Goal: Information Seeking & Learning: Learn about a topic

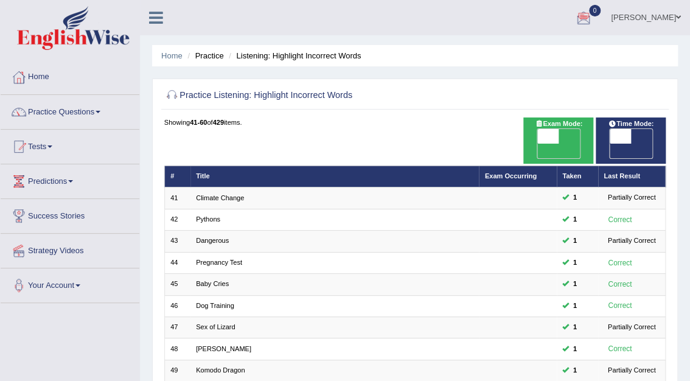
click at [661, 17] on link "[PERSON_NAME]" at bounding box center [646, 16] width 88 height 32
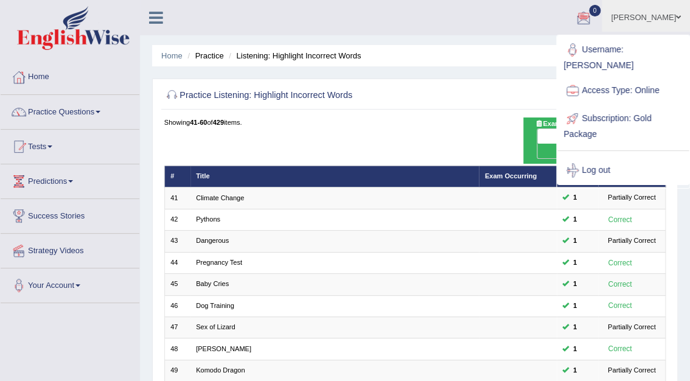
click at [661, 16] on link "[PERSON_NAME]" at bounding box center [646, 16] width 88 height 32
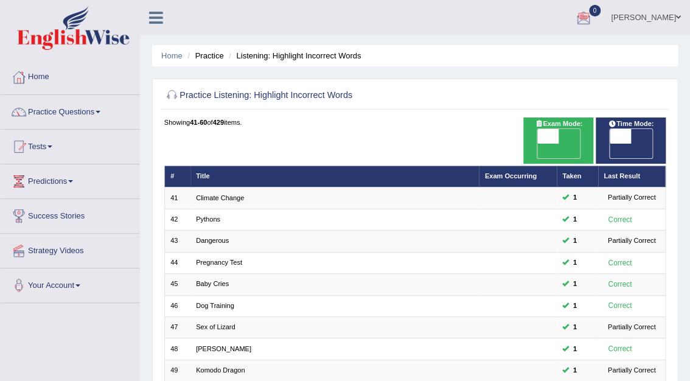
click at [488, 29] on ul "Mohita Negi Toggle navigation Username: Mohita Access Type: Online Subscription…" at bounding box center [497, 17] width 385 height 35
click at [57, 112] on link "Practice Questions" at bounding box center [70, 110] width 139 height 30
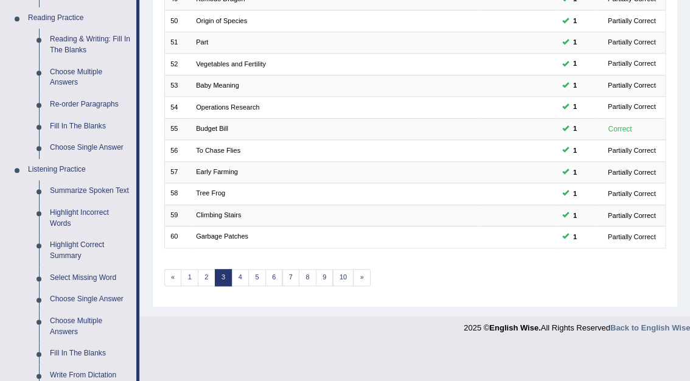
scroll to position [372, 0]
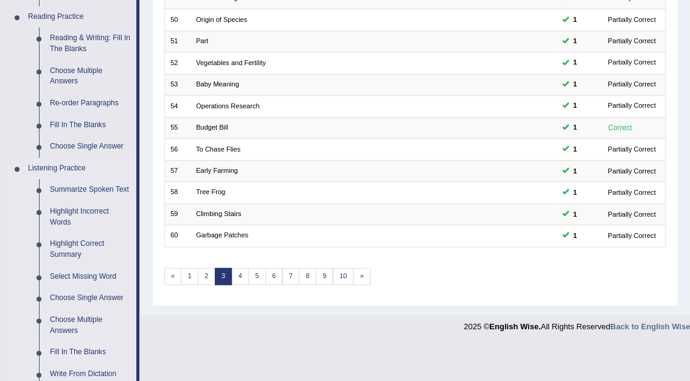
click at [68, 349] on link "Fill In The Blanks" at bounding box center [90, 352] width 92 height 22
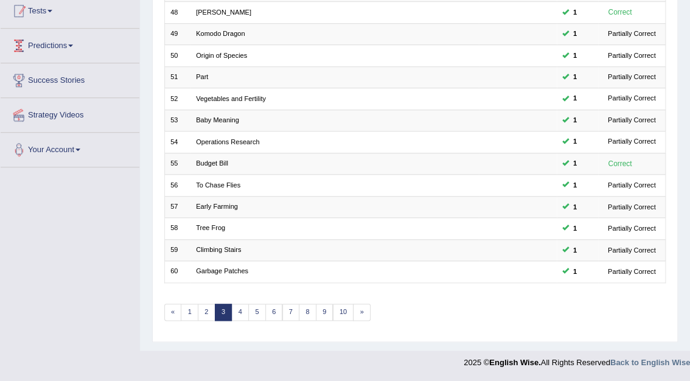
scroll to position [286, 0]
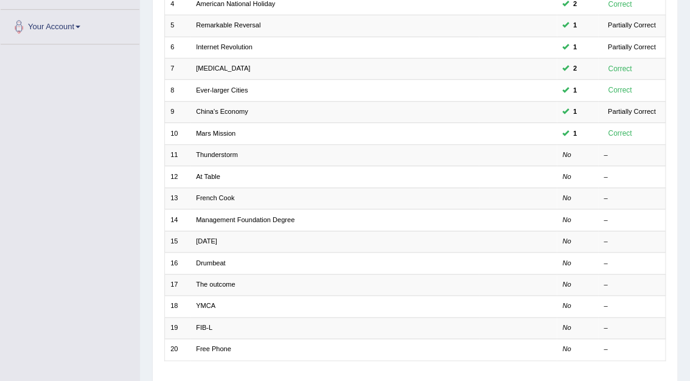
scroll to position [263, 0]
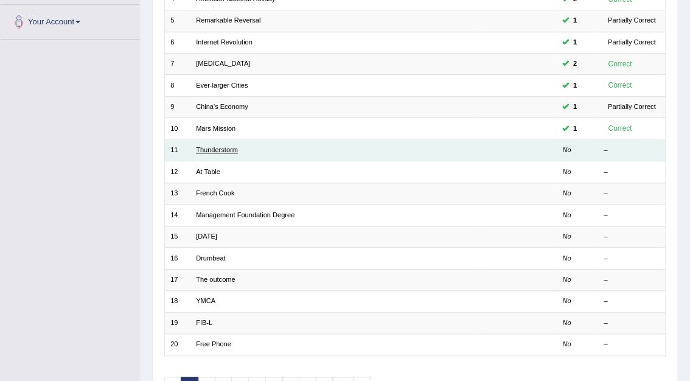
click at [232, 146] on link "Thunderstorm" at bounding box center [217, 149] width 42 height 7
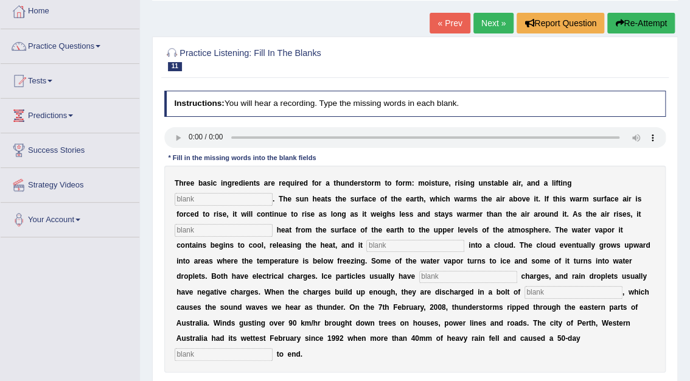
scroll to position [100, 0]
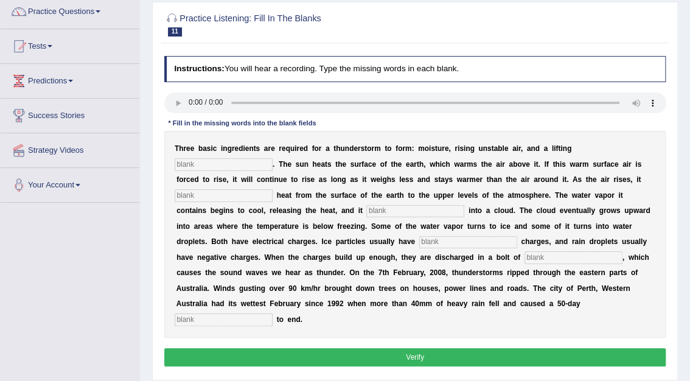
click at [272, 158] on input "text" at bounding box center [224, 164] width 98 height 12
click at [272, 313] on input "text" at bounding box center [224, 319] width 98 height 12
type input "drought"
click at [524, 255] on input "text" at bounding box center [573, 257] width 98 height 12
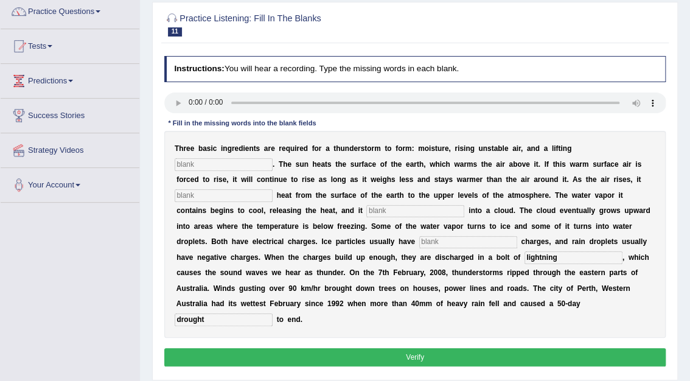
type input "lightning"
click at [419, 246] on input "text" at bounding box center [468, 242] width 98 height 12
type input "positive"
click at [366, 207] on input "text" at bounding box center [415, 211] width 98 height 12
type input "condenses"
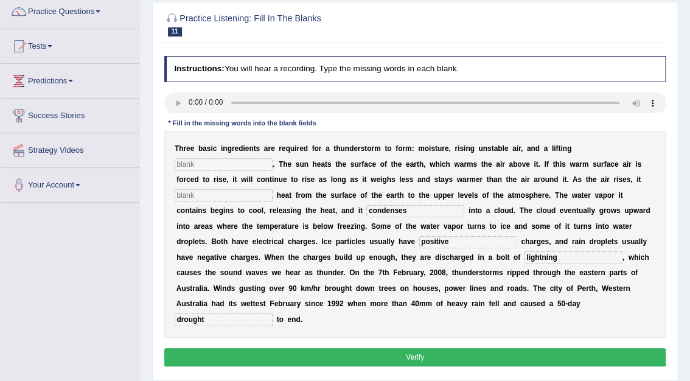
click at [272, 189] on input "text" at bounding box center [224, 195] width 98 height 12
type input "transfers"
click at [272, 158] on input "text" at bounding box center [224, 164] width 98 height 12
type input "mechanism"
click at [433, 348] on button "Verify" at bounding box center [415, 357] width 502 height 18
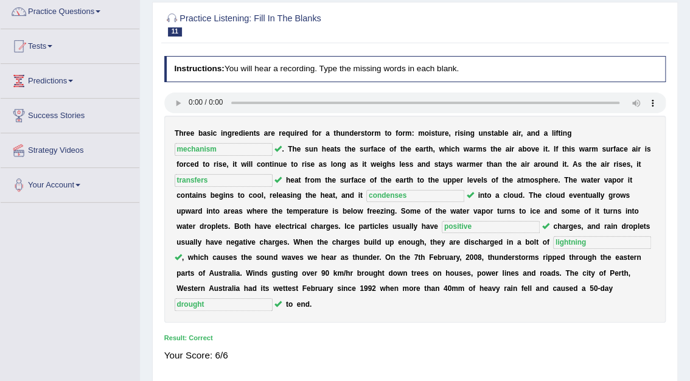
scroll to position [0, 0]
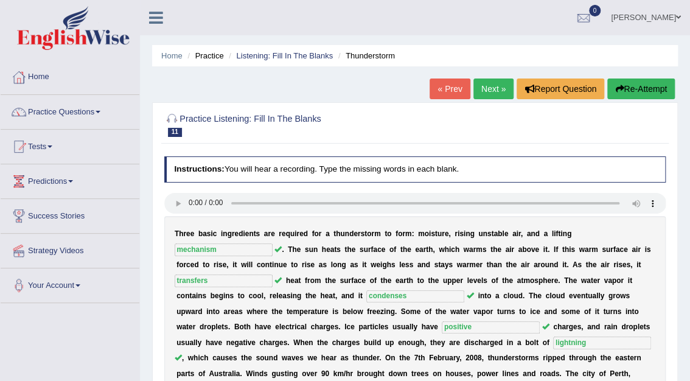
click at [499, 87] on link "Next »" at bounding box center [493, 88] width 40 height 21
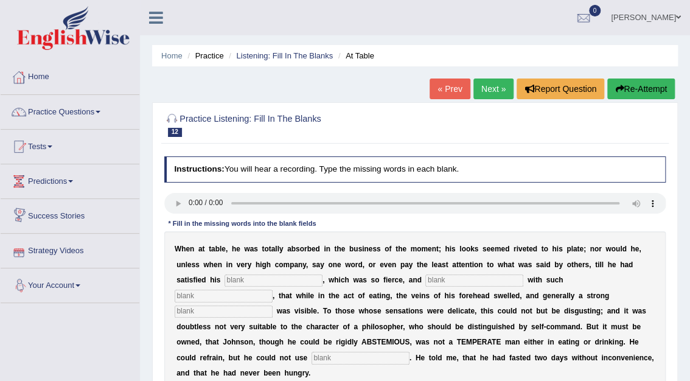
click at [224, 280] on input "text" at bounding box center [273, 280] width 98 height 12
type input "appetite"
click at [425, 283] on input "text" at bounding box center [474, 280] width 98 height 12
type input "indulged"
click at [272, 290] on input "text" at bounding box center [224, 296] width 98 height 12
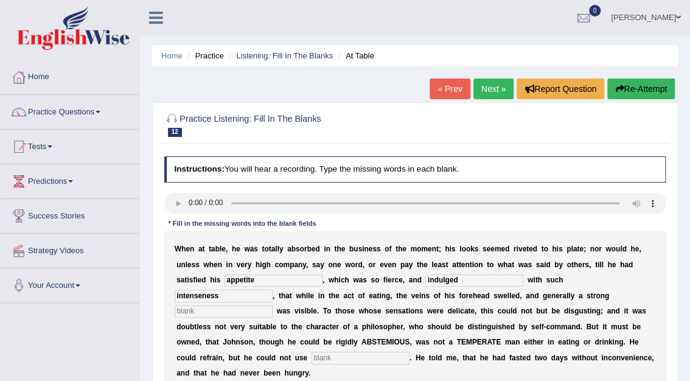
type input "intenseness"
click at [272, 305] on input "text" at bounding box center [224, 311] width 98 height 12
type input "perspiration"
click at [409, 352] on input "text" at bounding box center [360, 358] width 98 height 12
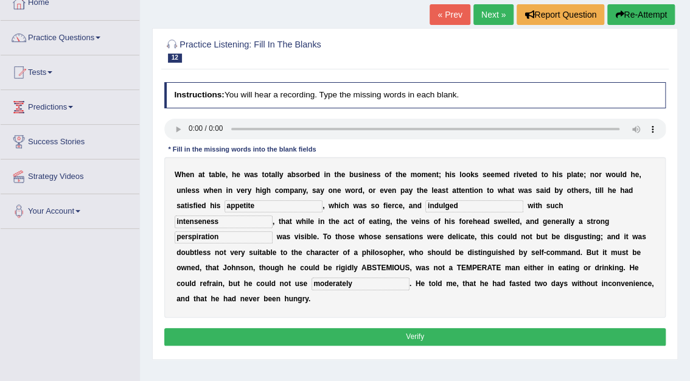
scroll to position [78, 0]
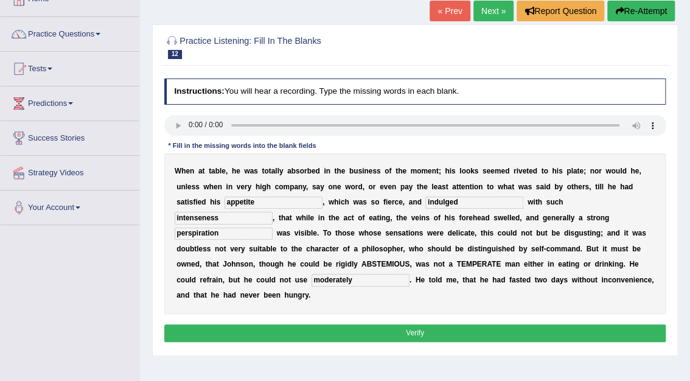
type input "moderately"
click at [415, 324] on button "Verify" at bounding box center [415, 333] width 502 height 18
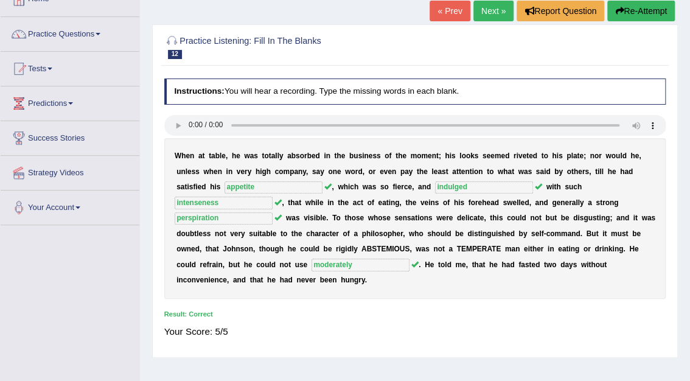
click at [496, 7] on link "Next »" at bounding box center [493, 11] width 40 height 21
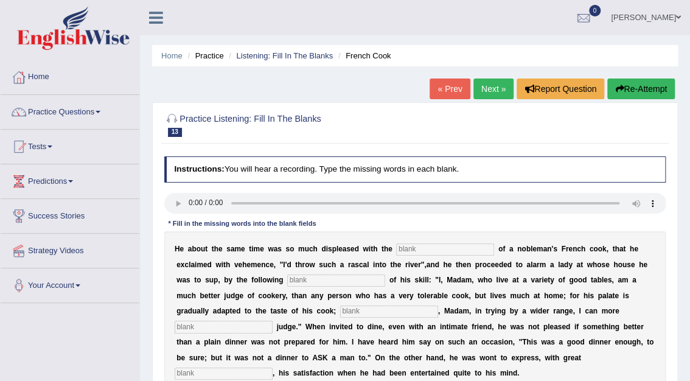
click at [272, 367] on input "text" at bounding box center [224, 373] width 98 height 12
type input "glee"
click at [272, 321] on input "text" at bounding box center [224, 327] width 98 height 12
click at [272, 321] on input "exquistely" at bounding box center [224, 327] width 98 height 12
type input "exquisitely"
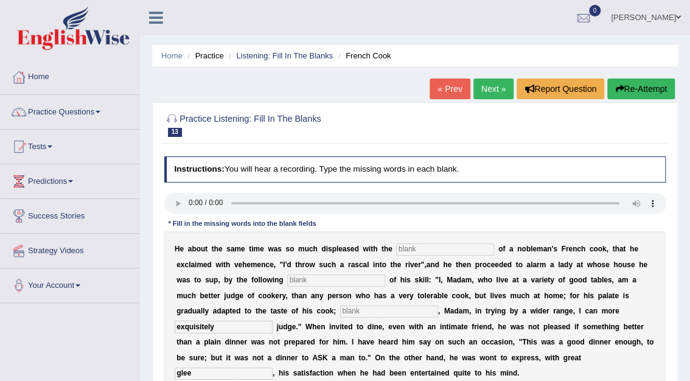
click at [340, 312] on input "text" at bounding box center [389, 311] width 98 height 12
type input "w"
type input "Where-as"
click at [287, 280] on input "text" at bounding box center [336, 280] width 98 height 12
type input "mainfesto"
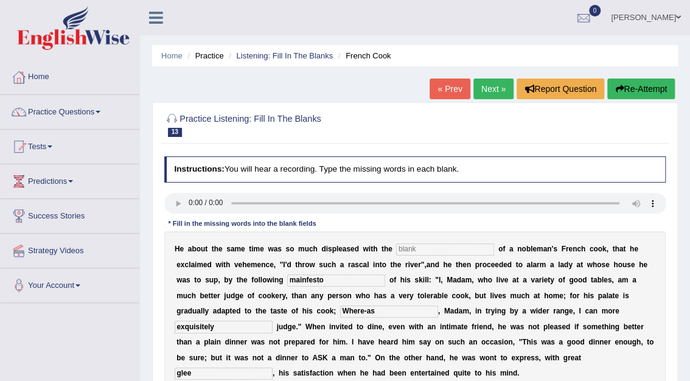
click at [418, 246] on input "text" at bounding box center [445, 249] width 98 height 12
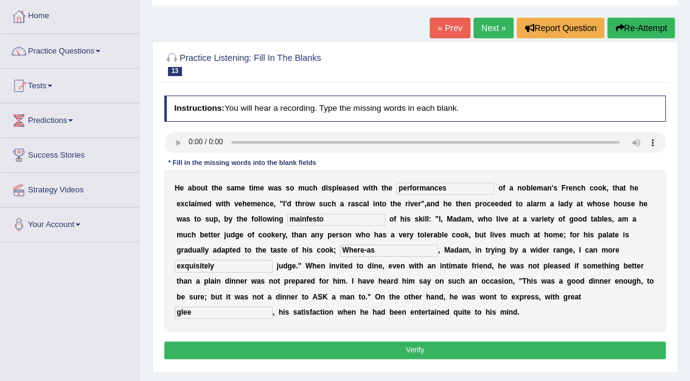
scroll to position [65, 0]
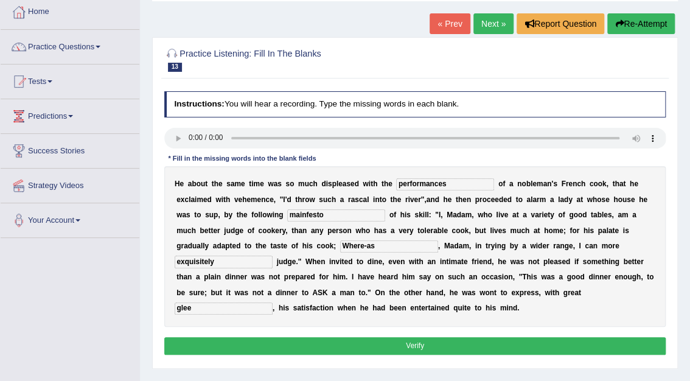
type input "performances"
click at [438, 337] on button "Verify" at bounding box center [415, 346] width 502 height 18
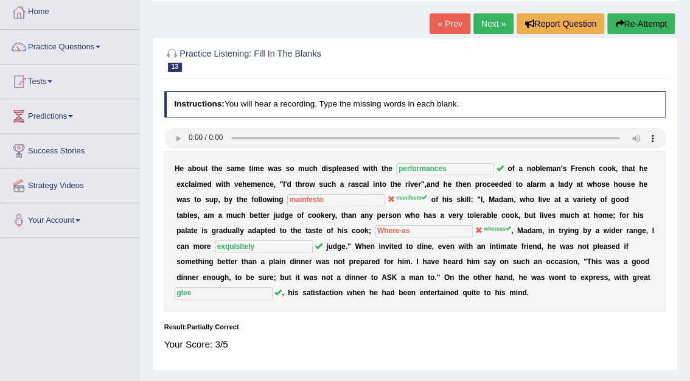
click at [493, 22] on link "Next »" at bounding box center [493, 23] width 40 height 21
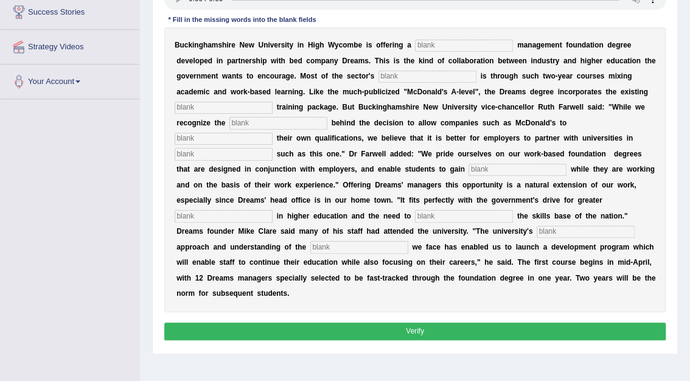
scroll to position [205, 0]
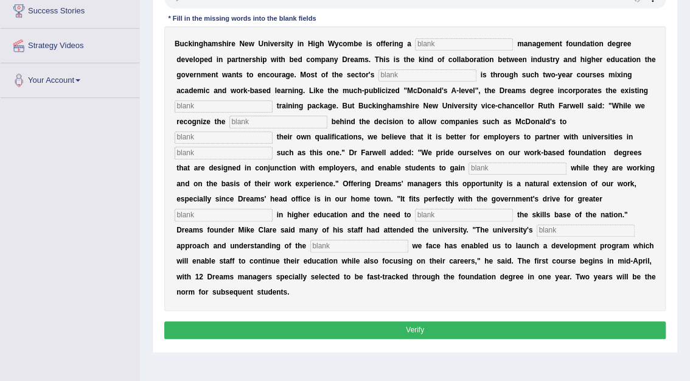
click at [418, 40] on input "text" at bounding box center [464, 44] width 98 height 12
type input "retail"
click at [378, 78] on input "text" at bounding box center [427, 75] width 98 height 12
type input "expansion"
click at [272, 100] on input "text" at bounding box center [224, 106] width 98 height 12
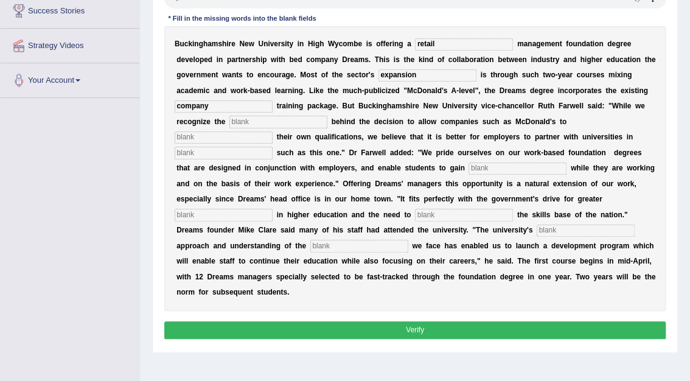
type input "company"
click at [327, 116] on input "text" at bounding box center [278, 122] width 98 height 12
type input "impteus"
click at [272, 131] on input "text" at bounding box center [224, 137] width 98 height 12
type input "award"
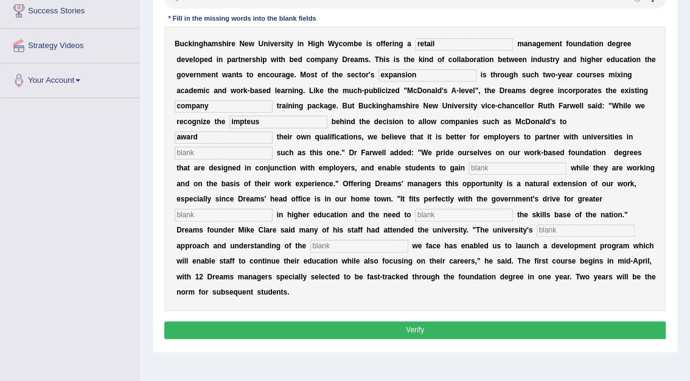
click at [272, 147] on input "text" at bounding box center [224, 153] width 98 height 12
type input "initiatives"
click at [468, 167] on input "text" at bounding box center [517, 168] width 98 height 12
type input "qualifications"
click at [272, 209] on input "text" at bounding box center [224, 215] width 98 height 12
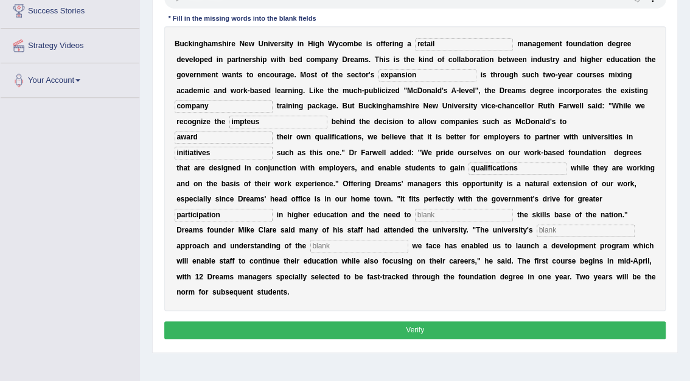
type input "participation"
click at [513, 209] on input "text" at bounding box center [464, 215] width 98 height 12
type input "enhance"
click at [536, 229] on input "text" at bounding box center [585, 230] width 98 height 12
click at [536, 227] on input "text" at bounding box center [585, 230] width 98 height 12
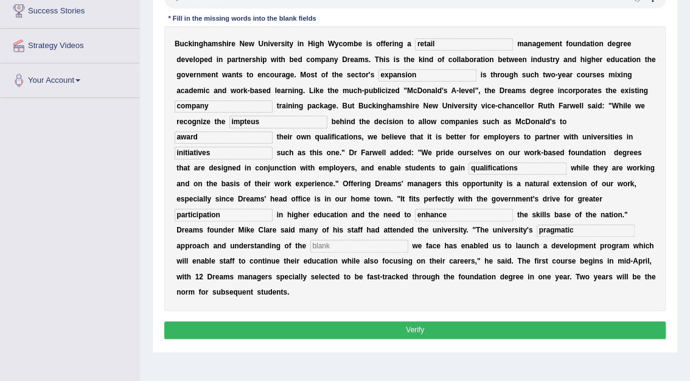
type input "pragmatic"
click at [408, 240] on input "text" at bounding box center [359, 246] width 98 height 12
type input "challanges"
click at [430, 321] on button "Verify" at bounding box center [415, 330] width 502 height 18
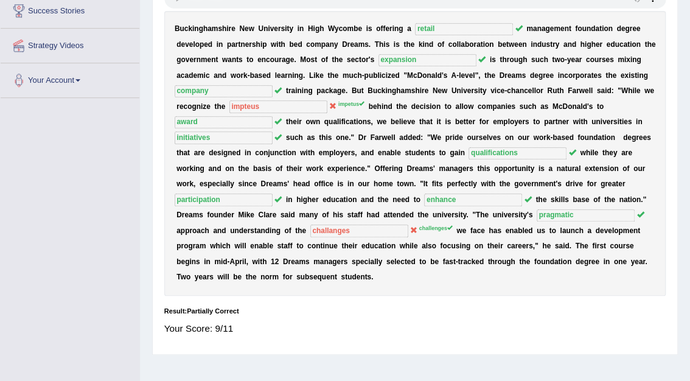
scroll to position [0, 0]
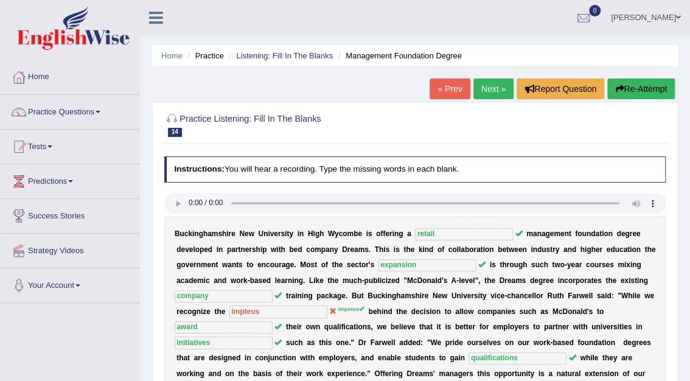
click at [494, 91] on link "Next »" at bounding box center [493, 88] width 40 height 21
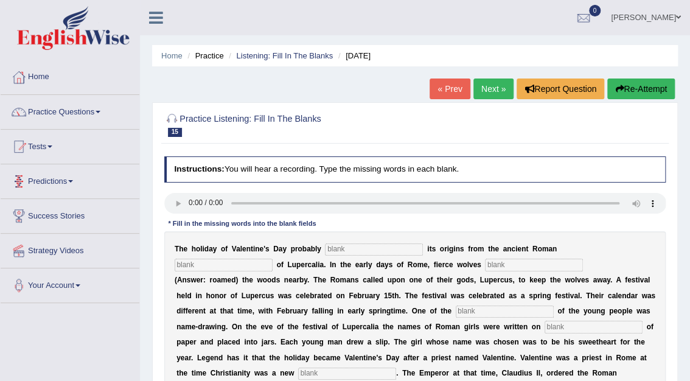
click at [332, 246] on input "text" at bounding box center [374, 249] width 98 height 12
type input "derives"
click at [272, 258] on input "text" at bounding box center [224, 264] width 98 height 12
type input "feast"
click at [485, 263] on input "text" at bounding box center [534, 264] width 98 height 12
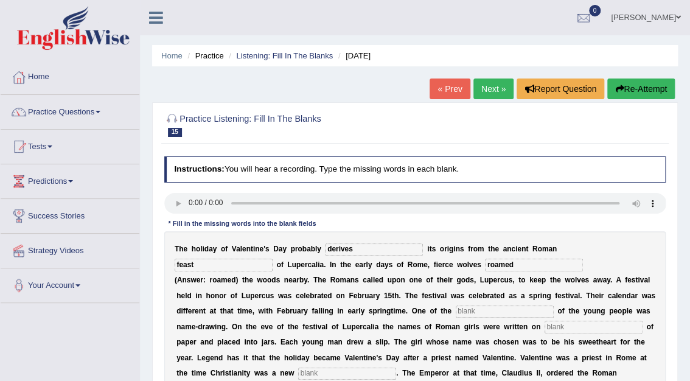
type input "roamed"
click at [456, 311] on input "text" at bounding box center [505, 311] width 98 height 12
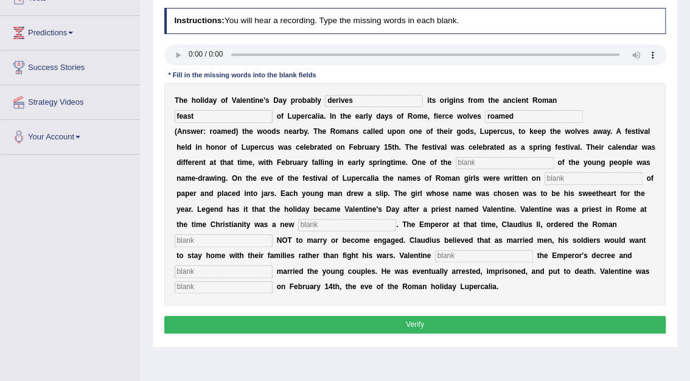
scroll to position [158, 0]
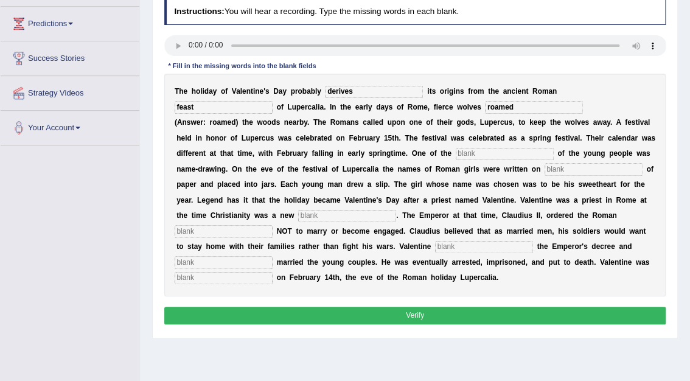
click at [272, 272] on input "text" at bounding box center [224, 278] width 98 height 12
type input "beheaded"
click at [272, 256] on input "text" at bounding box center [224, 262] width 98 height 12
type input "secretly"
click at [435, 245] on input "text" at bounding box center [484, 247] width 98 height 12
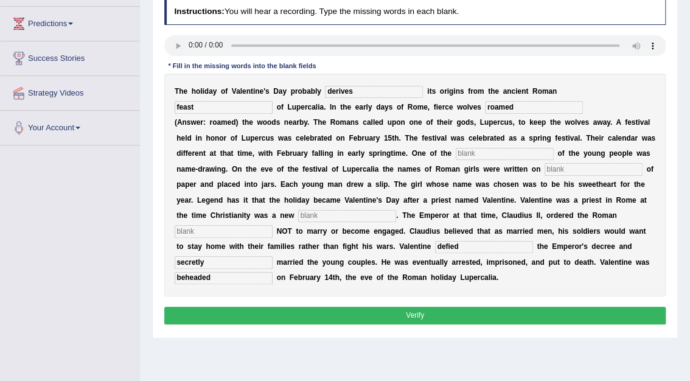
type input "defied"
click at [272, 225] on input "text" at bounding box center [224, 231] width 98 height 12
type input "soldiers"
click at [298, 217] on input "text" at bounding box center [347, 216] width 98 height 12
type input "religion"
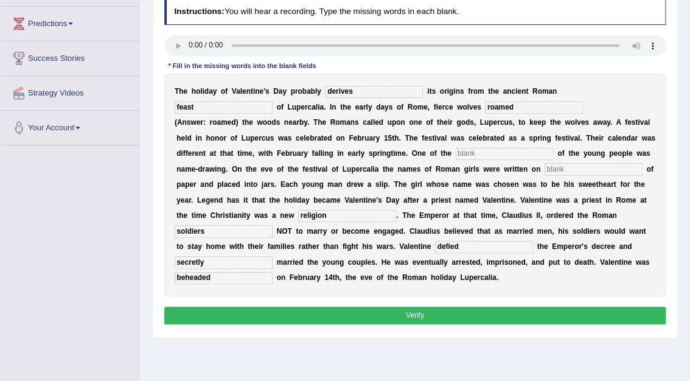
click at [544, 170] on input "text" at bounding box center [593, 169] width 98 height 12
type input "slips"
click at [456, 152] on input "text" at bounding box center [505, 154] width 98 height 12
type input "customs"
click at [433, 316] on button "Verify" at bounding box center [415, 316] width 502 height 18
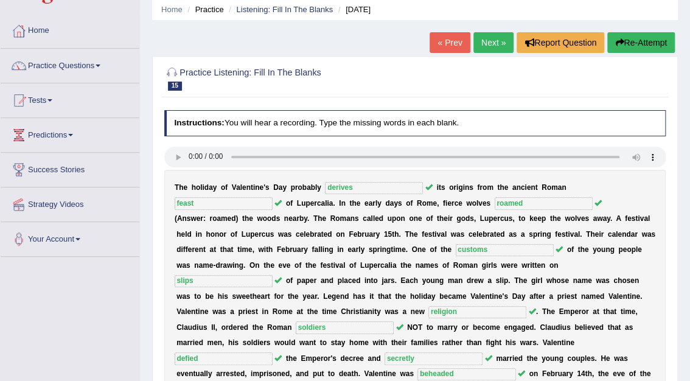
scroll to position [0, 0]
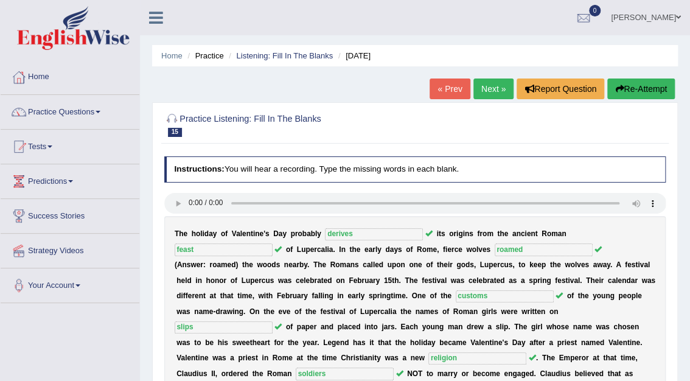
click at [487, 93] on link "Next »" at bounding box center [493, 88] width 40 height 21
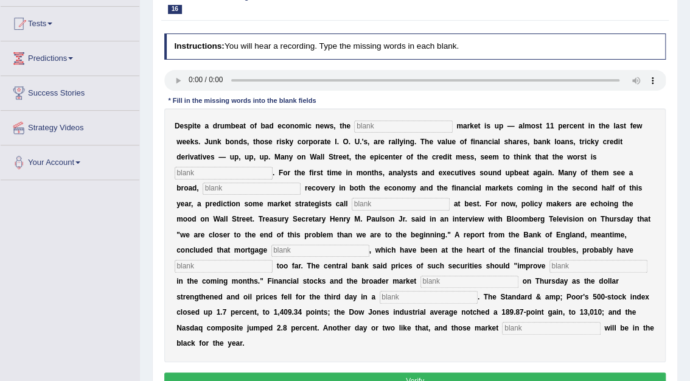
scroll to position [122, 0]
